Goal: Task Accomplishment & Management: Manage account settings

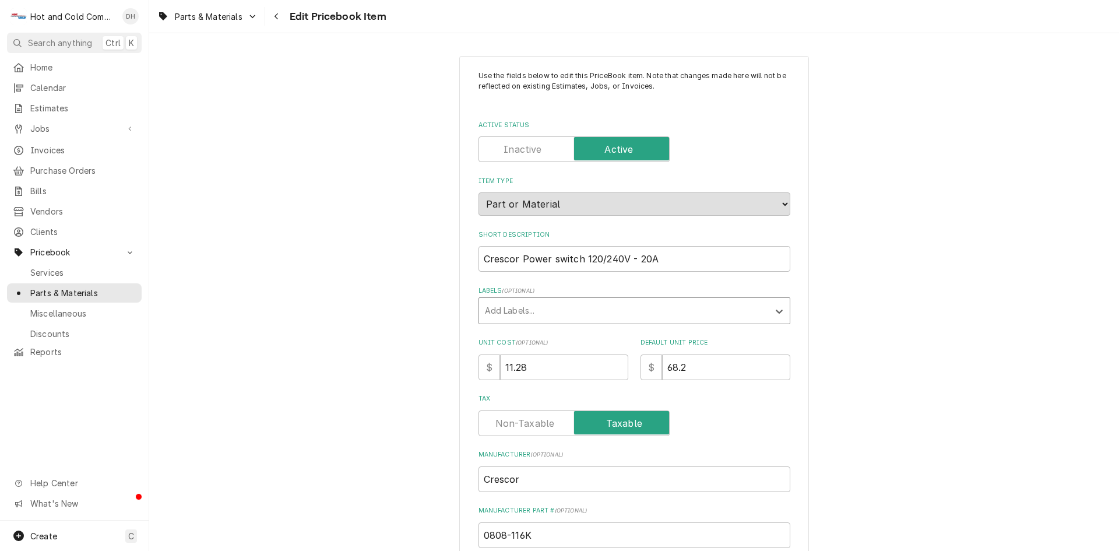
scroll to position [135, 0]
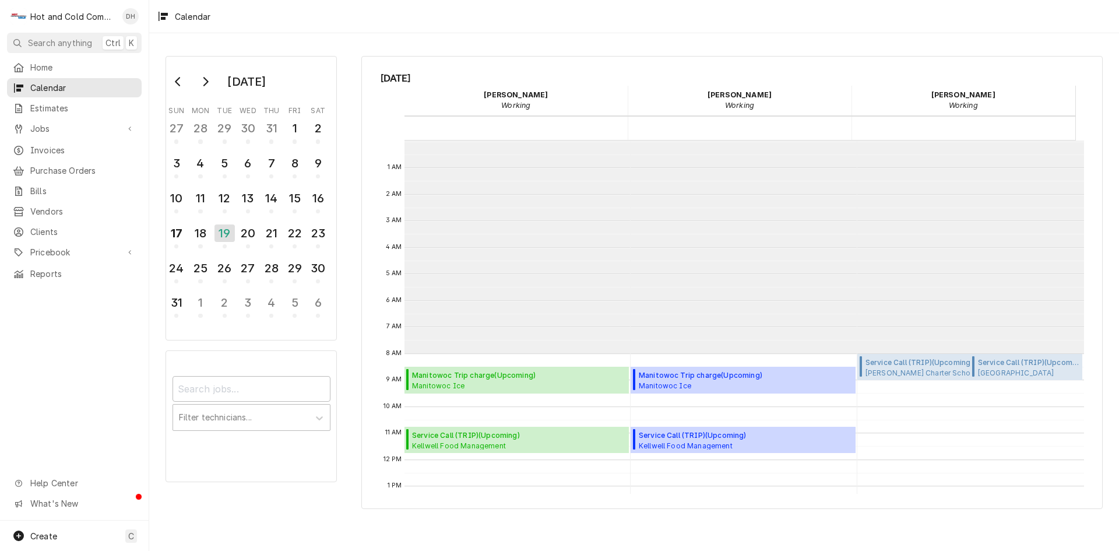
scroll to position [213, 0]
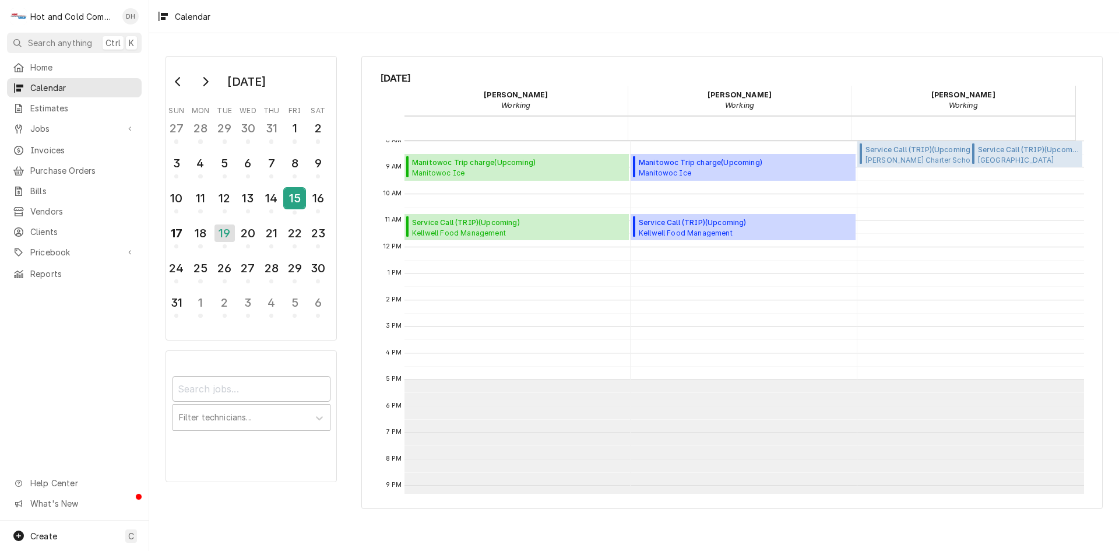
click at [296, 203] on div "15" at bounding box center [294, 198] width 20 height 20
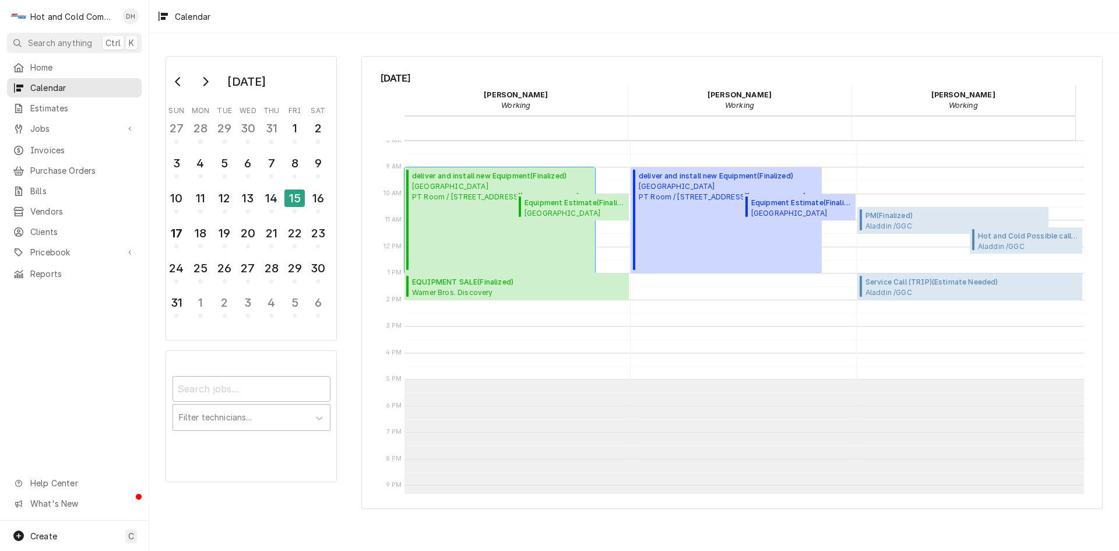
click at [443, 185] on span "Whitefield Academy PT Room / 1 Whitefield Dr SE, Mableton, GA 30126" at bounding box center [495, 191] width 167 height 21
click at [547, 208] on span "Whitefield Academy PT Room / 1 Whitefield Dr SE, Mableton, GA 30126" at bounding box center [575, 212] width 101 height 9
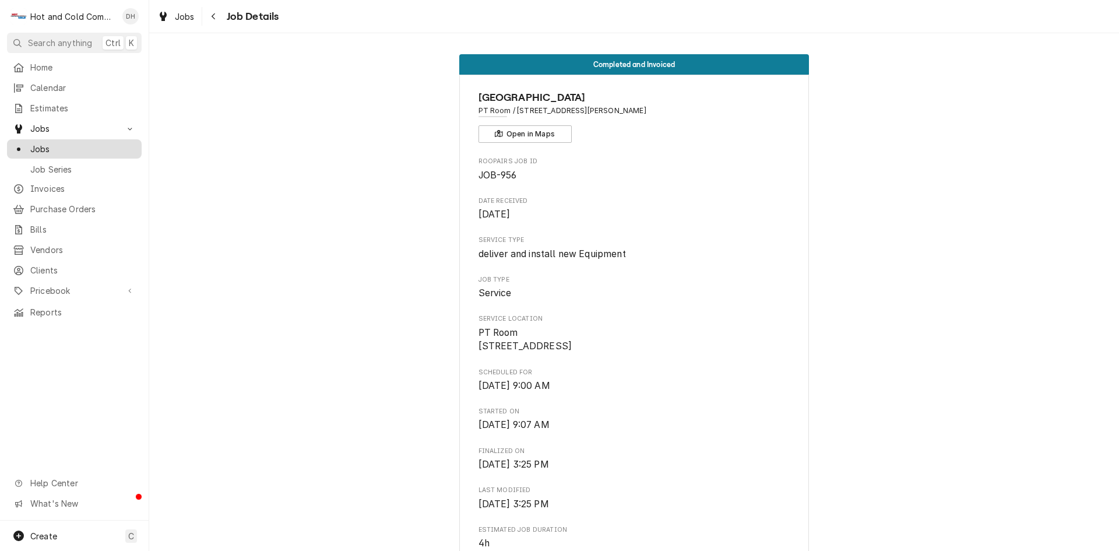
click at [40, 146] on span "Jobs" at bounding box center [83, 149] width 106 height 12
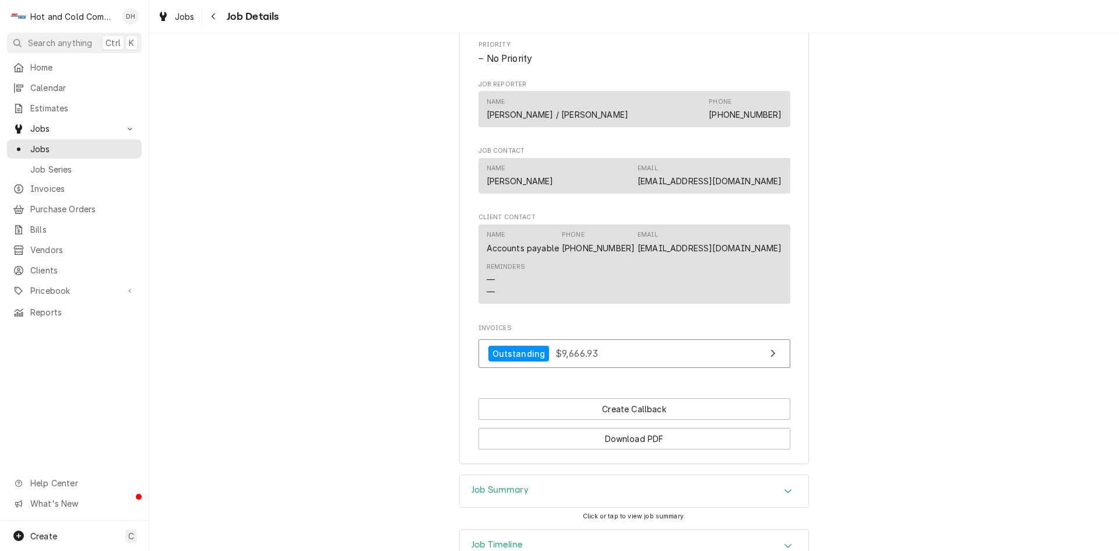
scroll to position [777, 0]
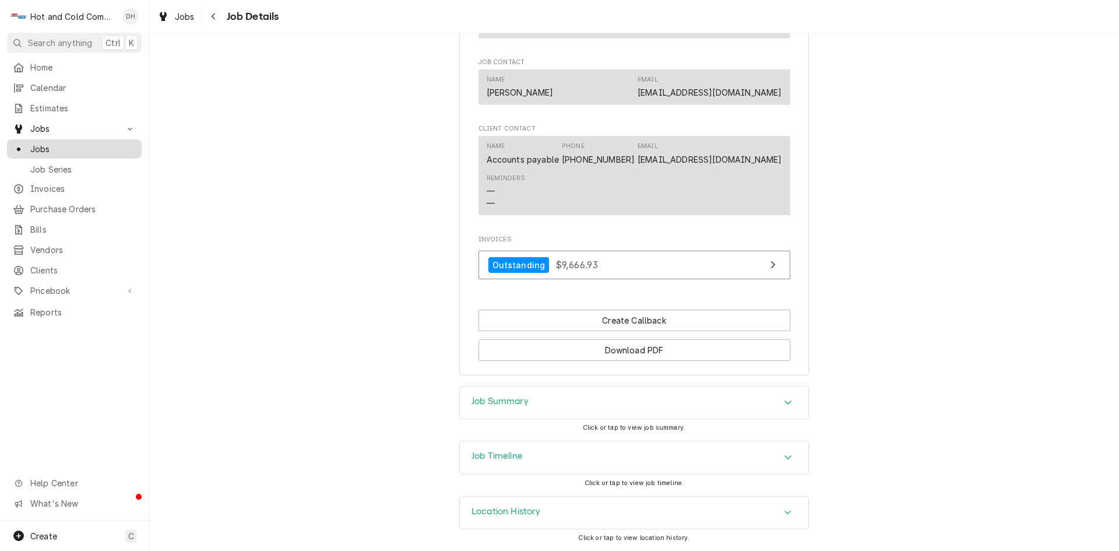
click at [48, 146] on span "Jobs" at bounding box center [83, 149] width 106 height 12
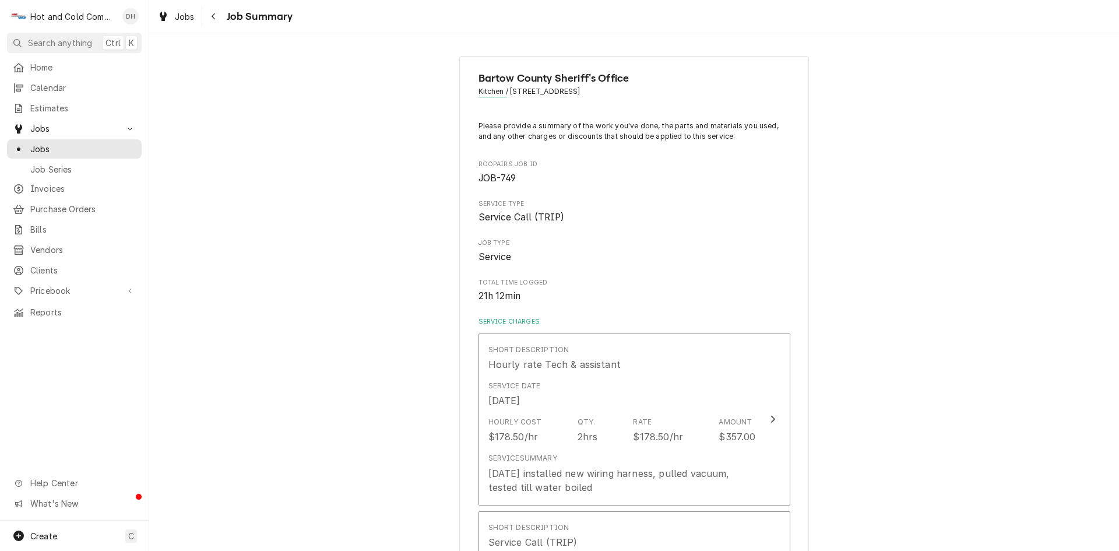
scroll to position [972, 0]
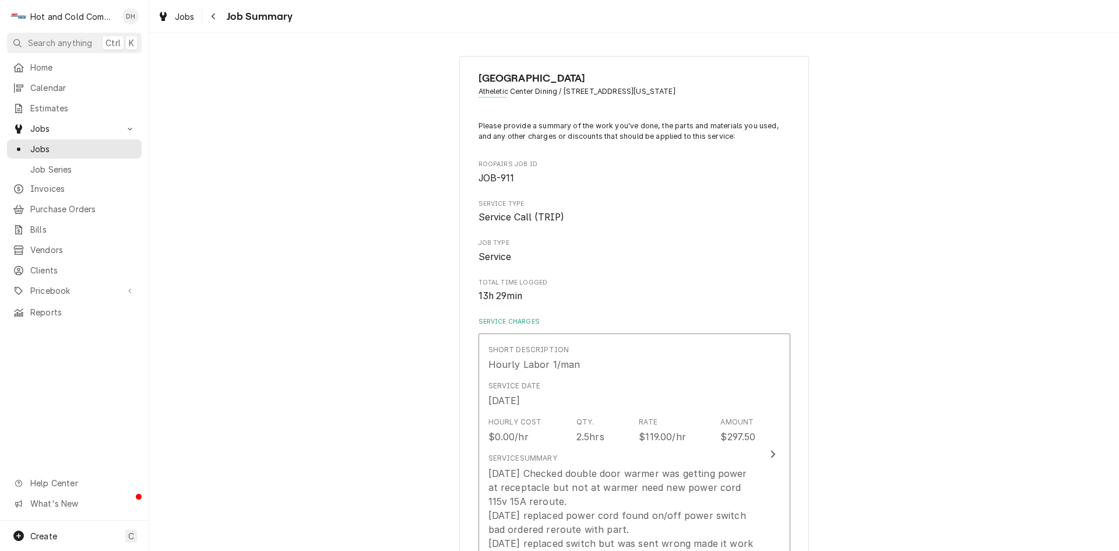
scroll to position [583, 0]
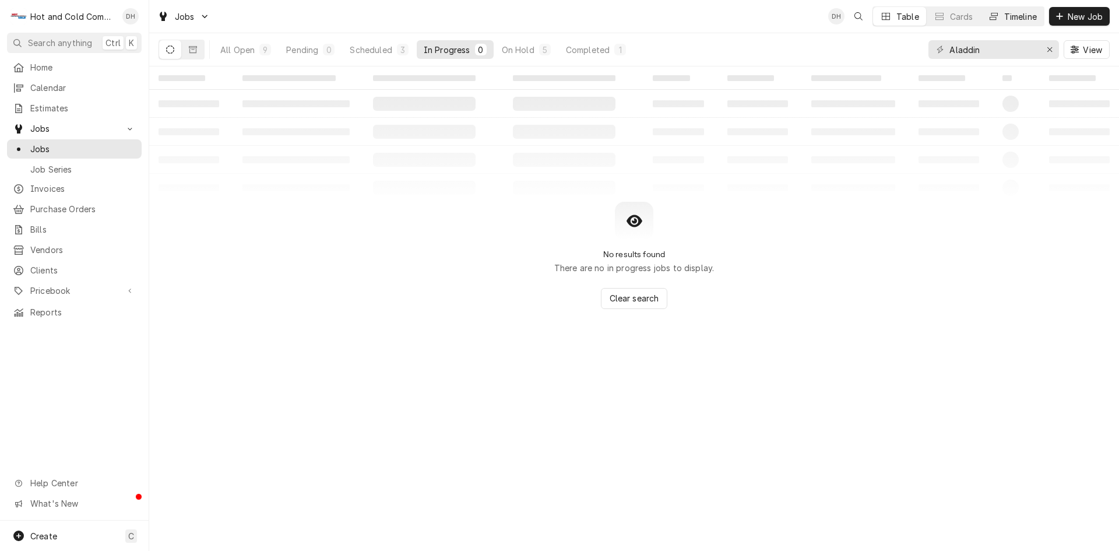
click at [1021, 13] on div "Timeline" at bounding box center [1020, 16] width 33 height 12
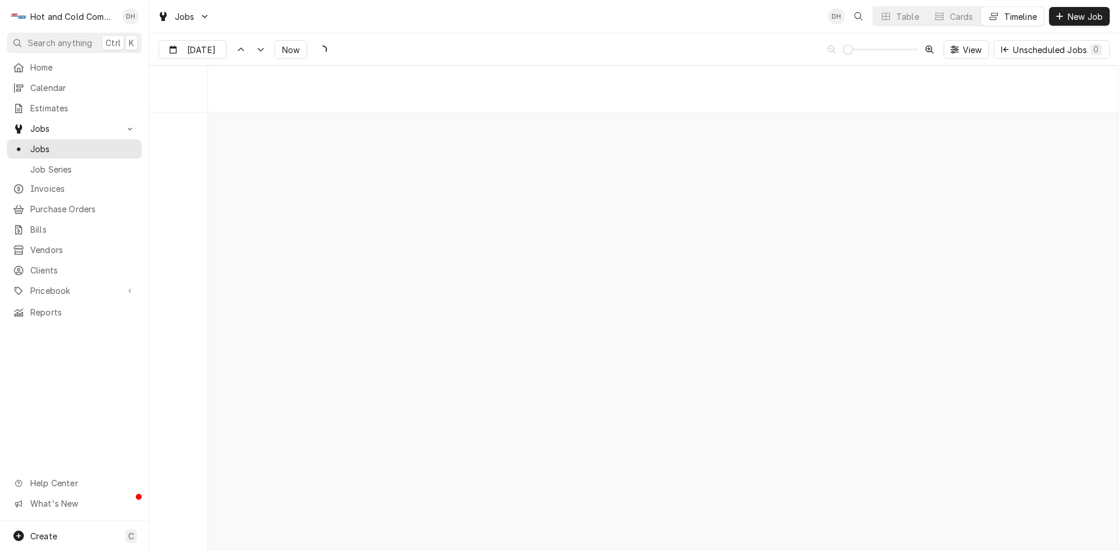
scroll to position [9125, 0]
